Goal: Task Accomplishment & Management: Use online tool/utility

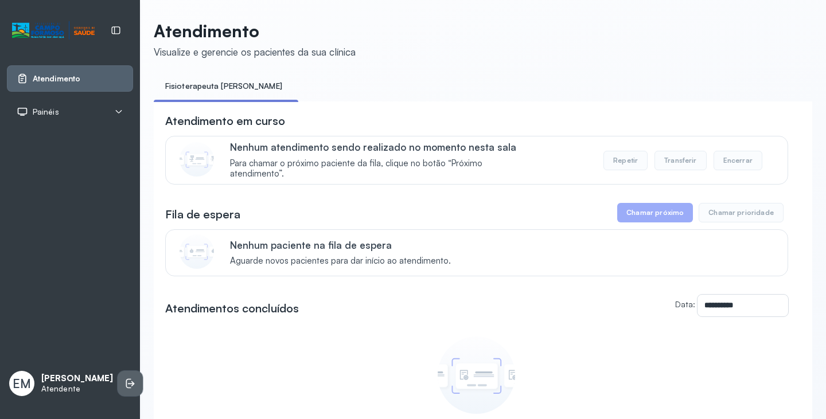
click at [120, 371] on li at bounding box center [130, 383] width 25 height 25
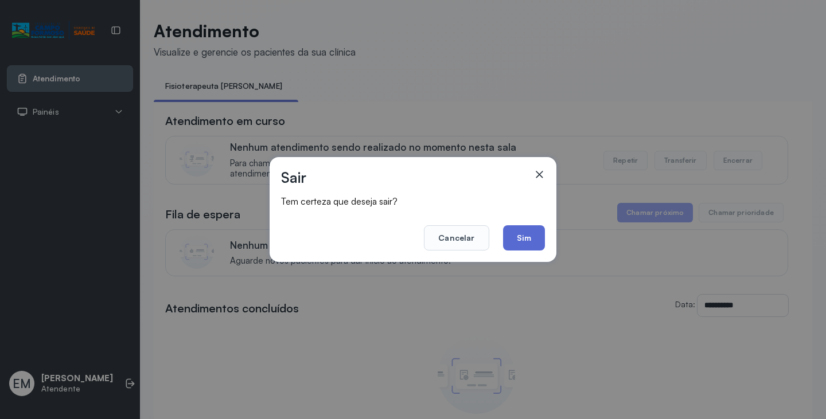
click at [517, 236] on button "Sim" at bounding box center [524, 237] width 42 height 25
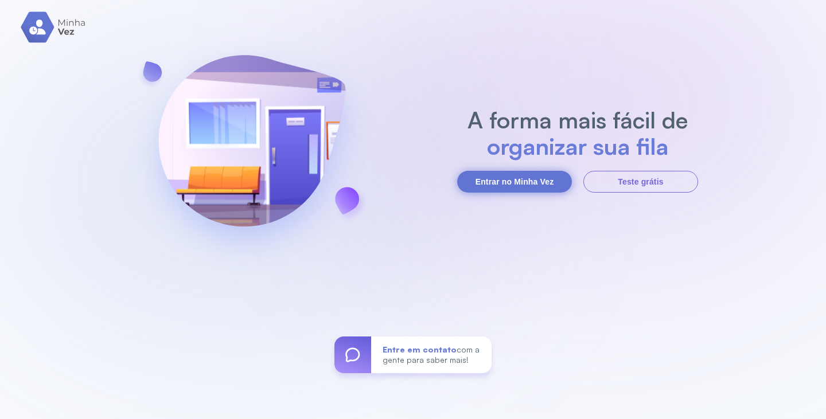
click at [546, 186] on button "Entrar no Minha Vez" at bounding box center [514, 182] width 115 height 22
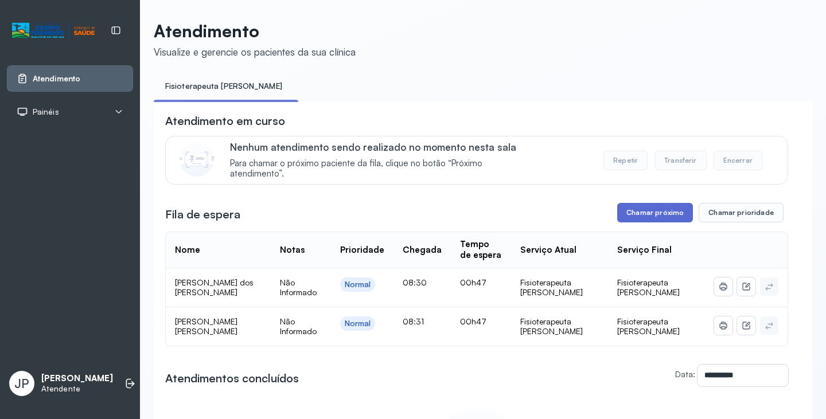
click at [634, 214] on button "Chamar próximo" at bounding box center [655, 213] width 76 height 20
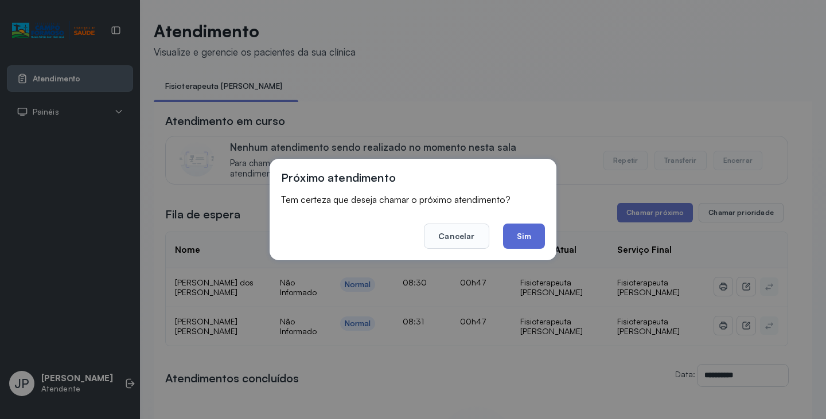
click at [522, 233] on button "Sim" at bounding box center [524, 236] width 42 height 25
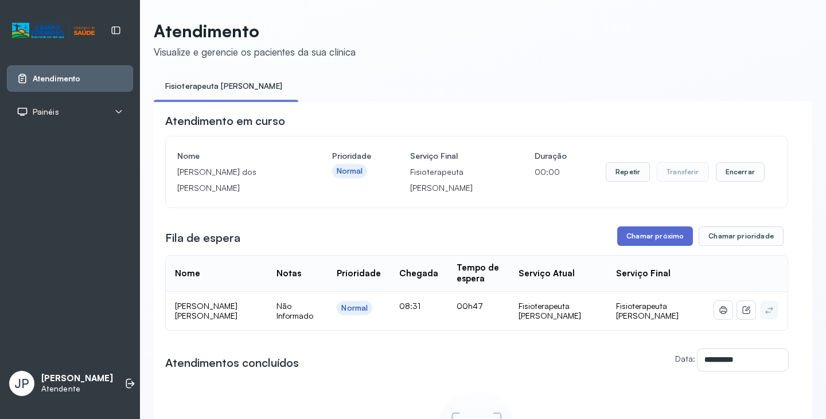
click at [648, 246] on button "Chamar próximo" at bounding box center [655, 237] width 76 height 20
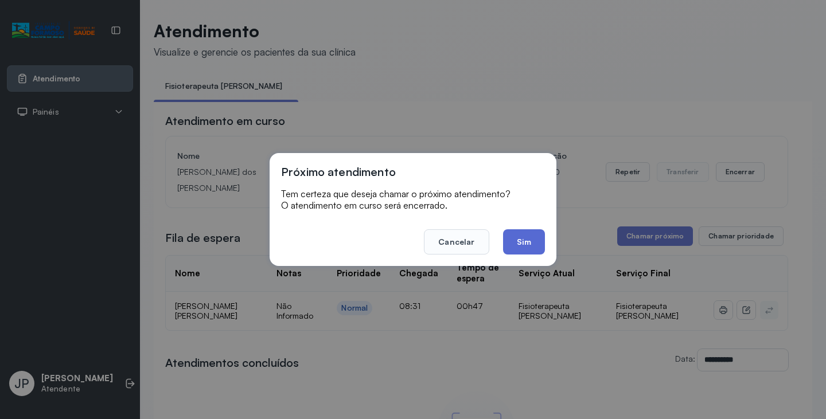
click at [527, 246] on button "Sim" at bounding box center [524, 241] width 42 height 25
